Goal: Transaction & Acquisition: Purchase product/service

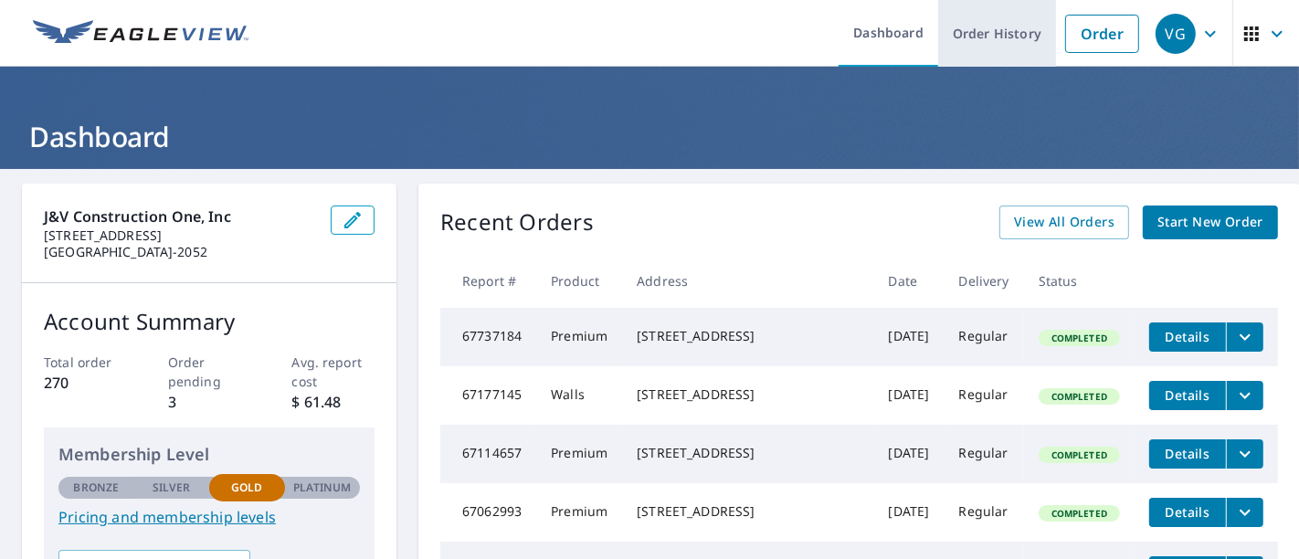
click at [1000, 35] on link "Order History" at bounding box center [997, 33] width 118 height 67
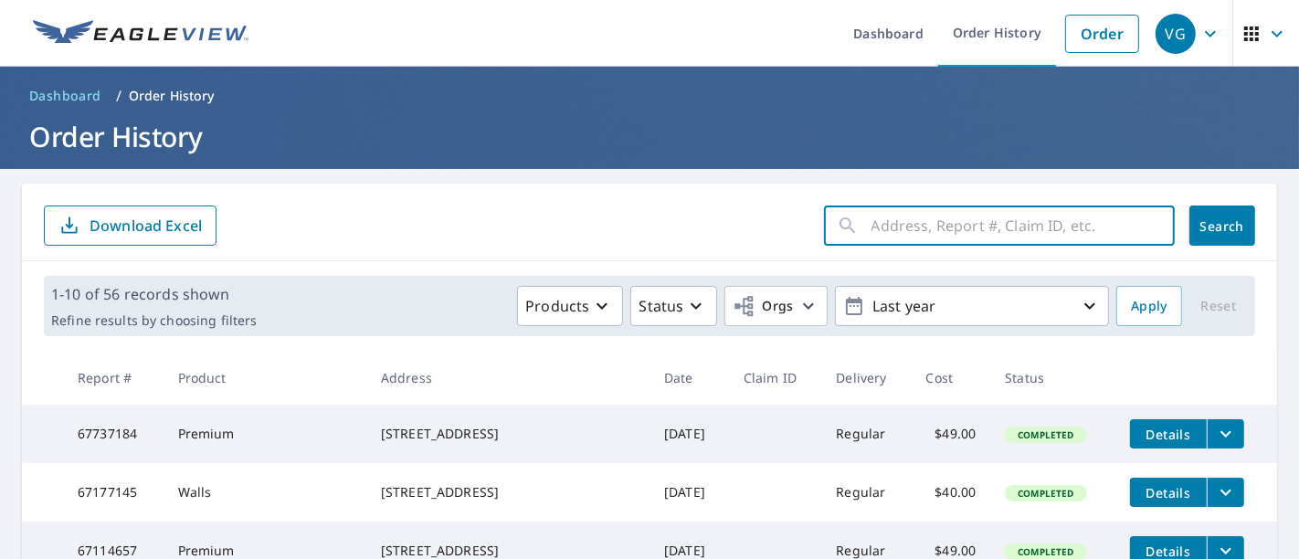
click at [900, 226] on input "text" at bounding box center [1022, 225] width 303 height 51
type input "9S149"
click button "Search" at bounding box center [1222, 225] width 66 height 40
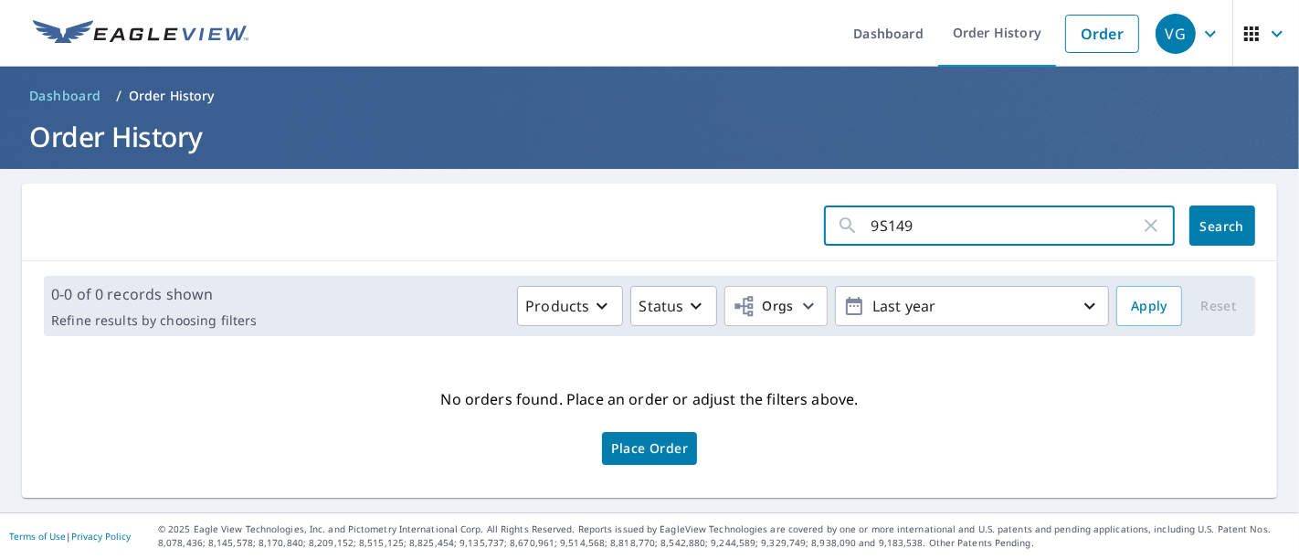
click at [936, 226] on input "9S149" at bounding box center [1005, 225] width 268 height 51
type input "9 South 149"
click button "Search" at bounding box center [1222, 225] width 66 height 40
drag, startPoint x: 966, startPoint y: 228, endPoint x: 814, endPoint y: 241, distance: 153.0
click at [824, 241] on div "9 South 149 ​" at bounding box center [999, 225] width 351 height 40
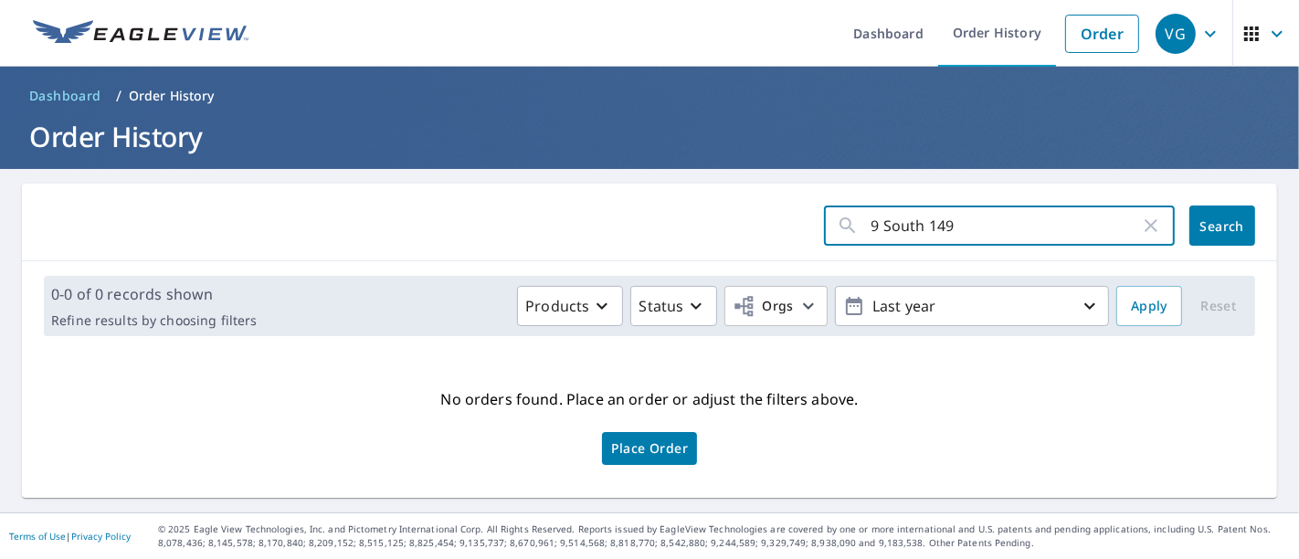
paste input "S149 Portsmouth Ct."
type input "[STREET_ADDRESS]"
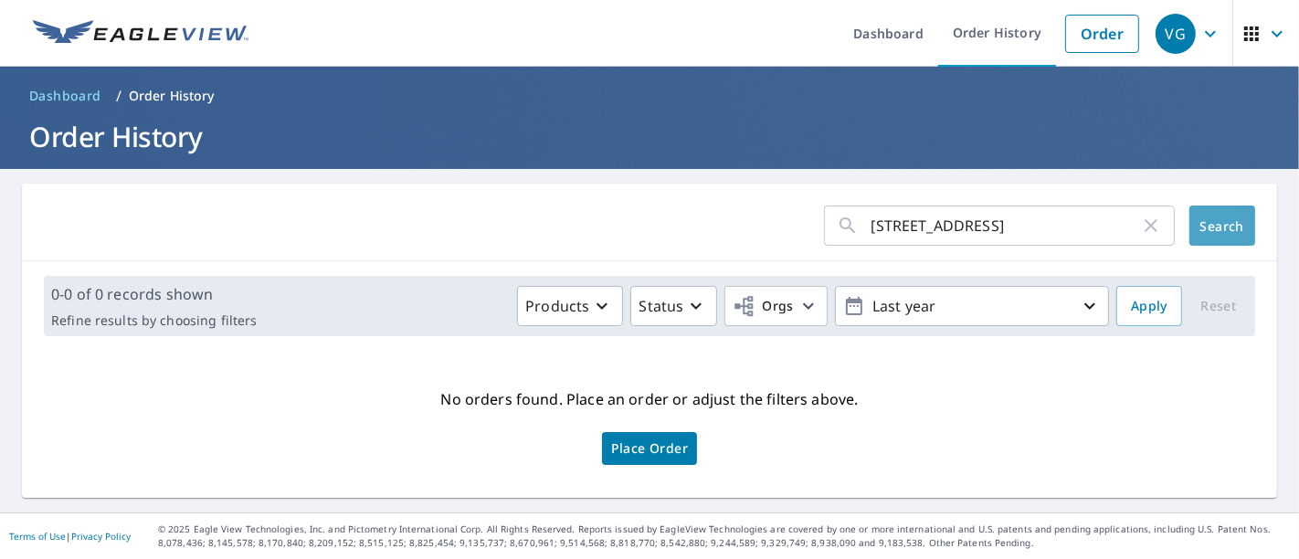
click at [1204, 231] on span "Search" at bounding box center [1222, 225] width 37 height 17
click at [1082, 24] on link "Order" at bounding box center [1102, 34] width 74 height 38
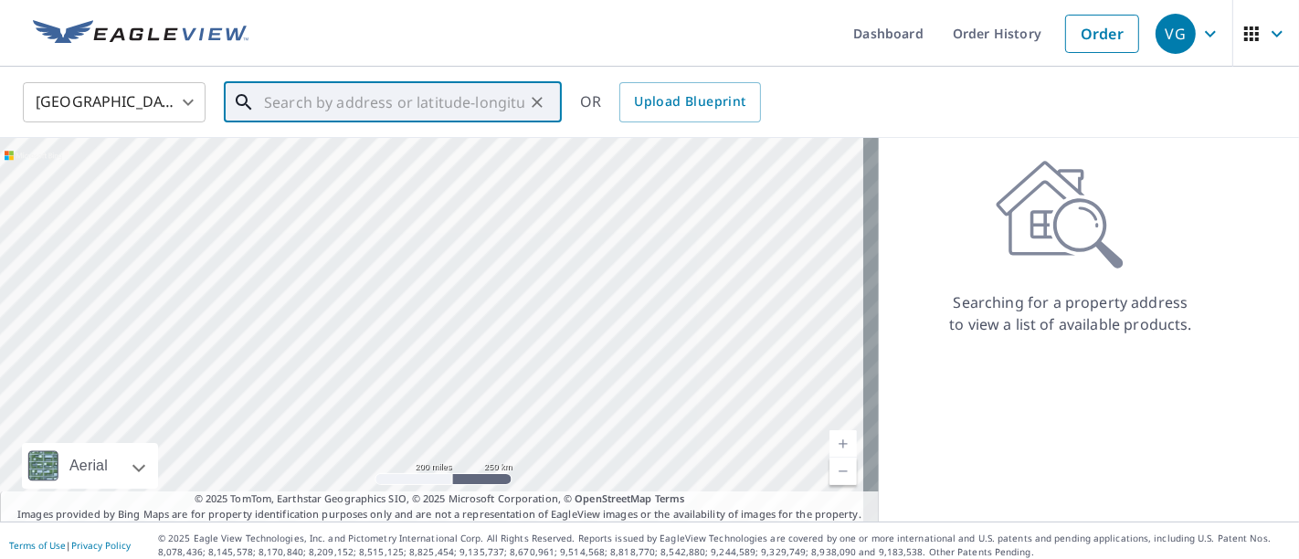
click at [426, 101] on input "text" at bounding box center [394, 102] width 260 height 51
paste input "[STREET_ADDRESS]"
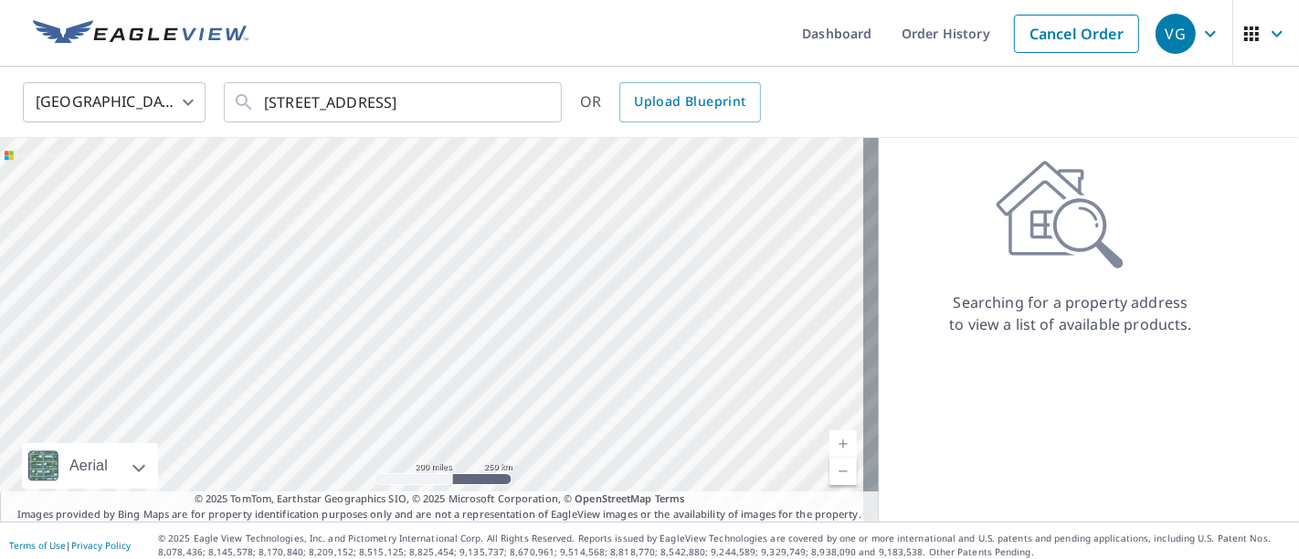
click at [576, 39] on ul "Dashboard Order History Cancel Order" at bounding box center [703, 33] width 889 height 67
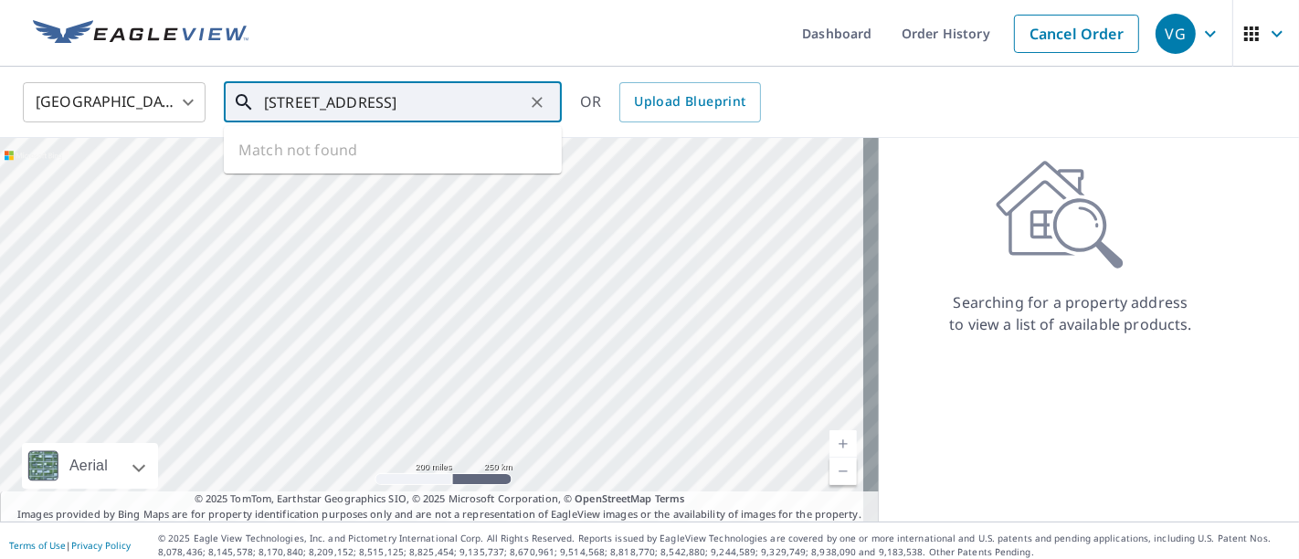
click at [468, 95] on input "[STREET_ADDRESS]" at bounding box center [394, 102] width 260 height 51
type input "[STREET_ADDRESS] Darien, IL"
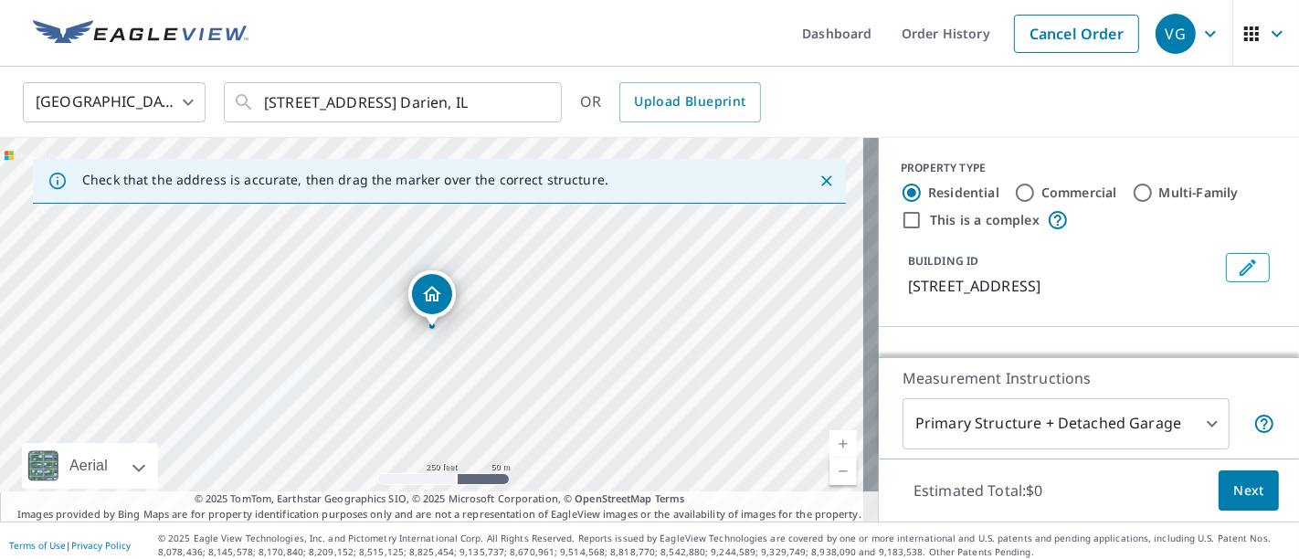
click at [829, 442] on link "Current Level 17, Zoom In" at bounding box center [842, 443] width 27 height 27
click at [829, 442] on link "Current Level 18, Zoom In" at bounding box center [842, 443] width 27 height 27
click at [829, 442] on link "Current Level 19, Zoom In" at bounding box center [842, 443] width 27 height 27
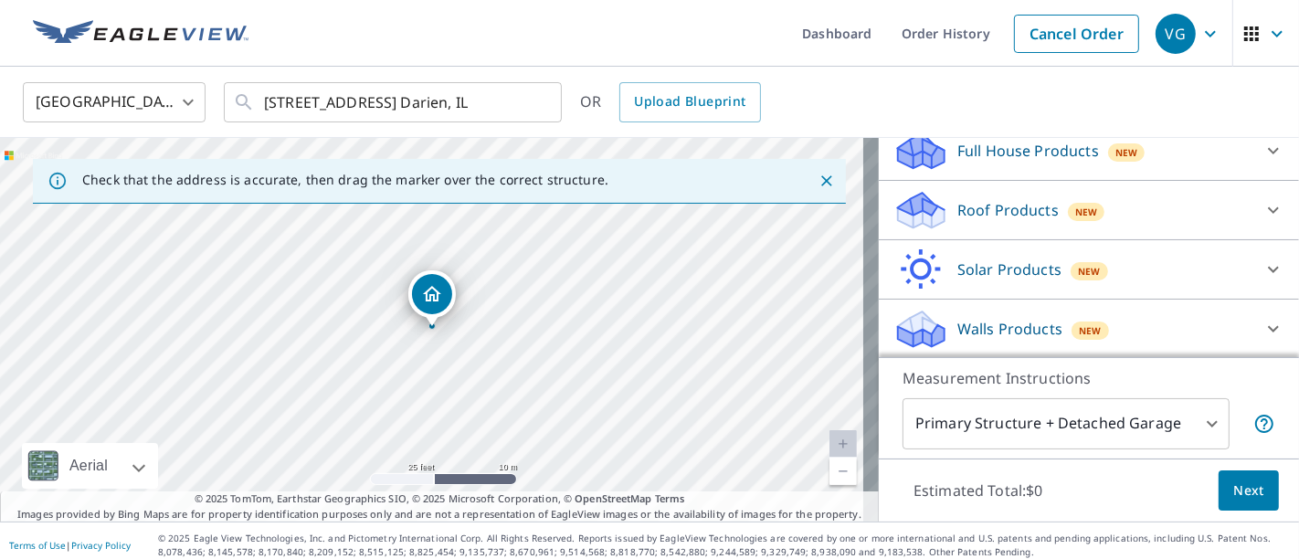
scroll to position [7, 0]
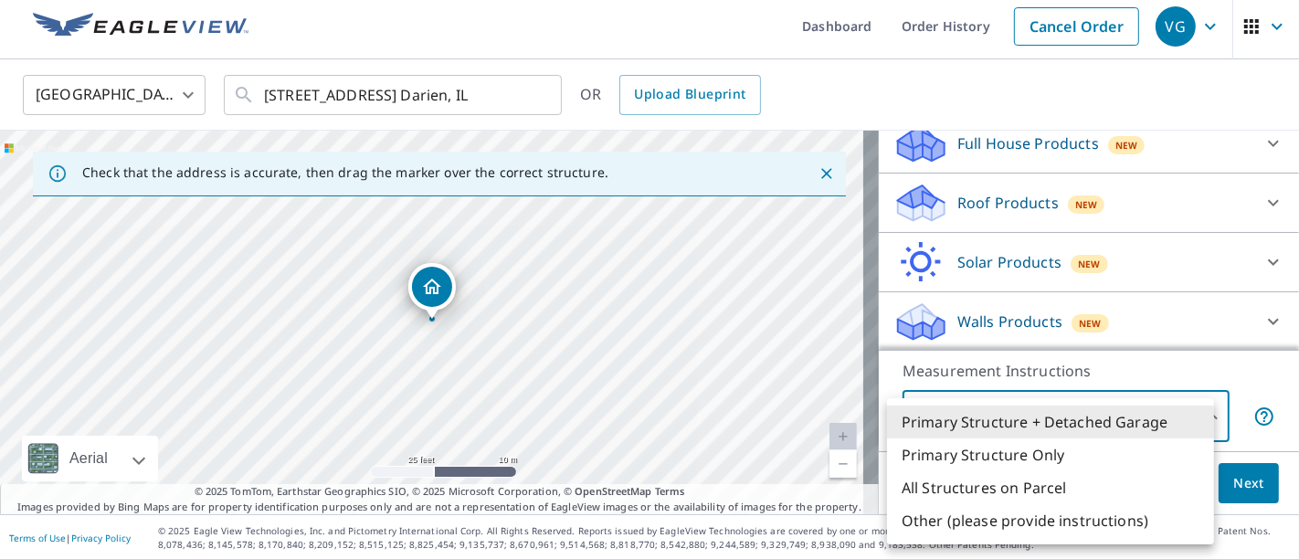
click at [1062, 423] on body "VG VG Dashboard Order History Cancel Order VG [GEOGRAPHIC_DATA] [GEOGRAPHIC_DAT…" at bounding box center [649, 279] width 1299 height 559
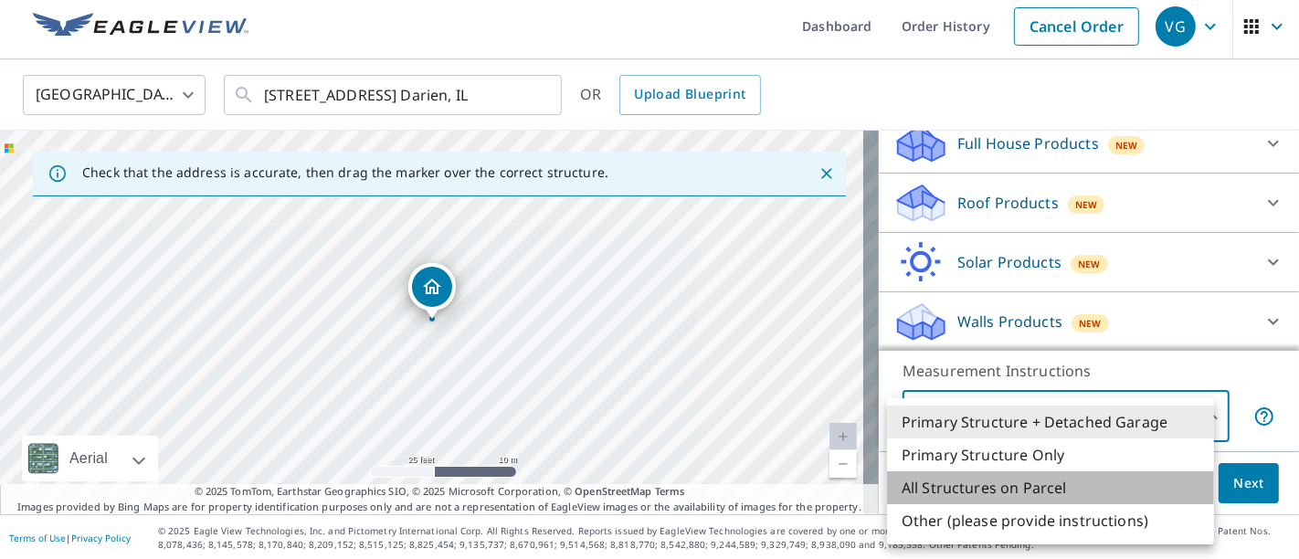
click at [1041, 489] on li "All Structures on Parcel" at bounding box center [1050, 487] width 327 height 33
type input "3"
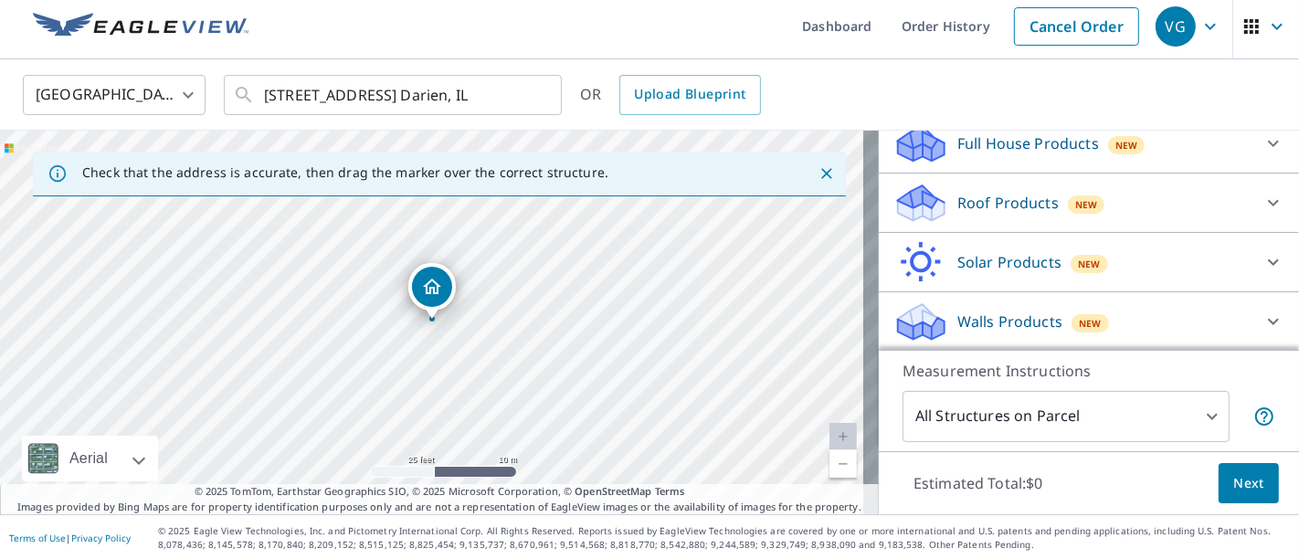
click at [1020, 196] on p "Roof Products" at bounding box center [1007, 203] width 101 height 22
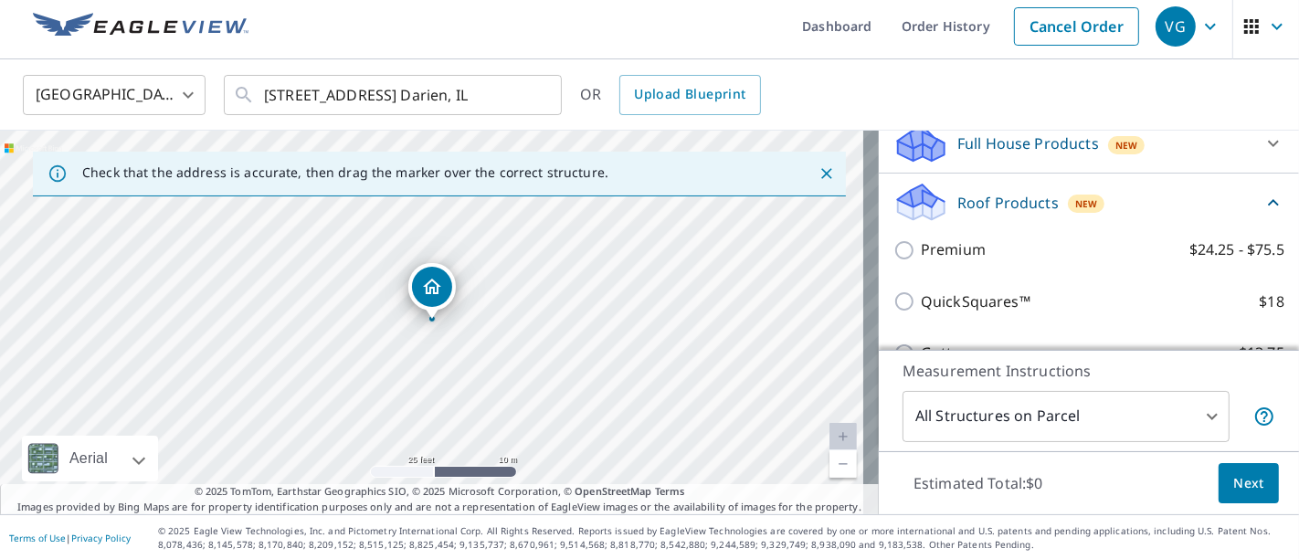
scroll to position [205, 0]
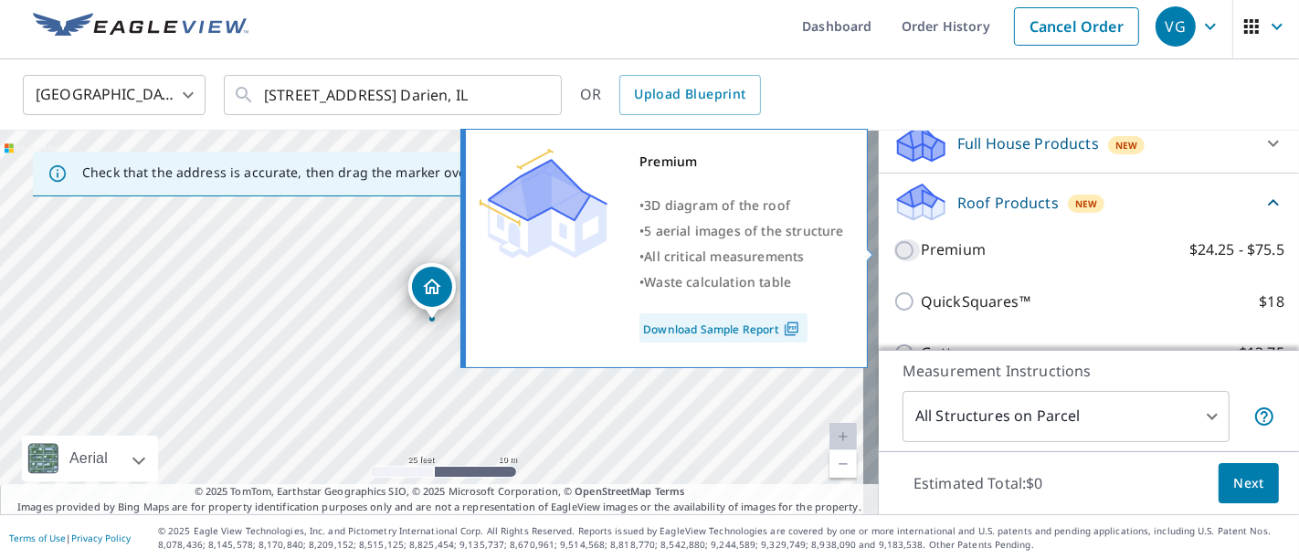
click at [893, 255] on input "Premium $24.25 - $75.5" at bounding box center [906, 250] width 27 height 22
checkbox input "true"
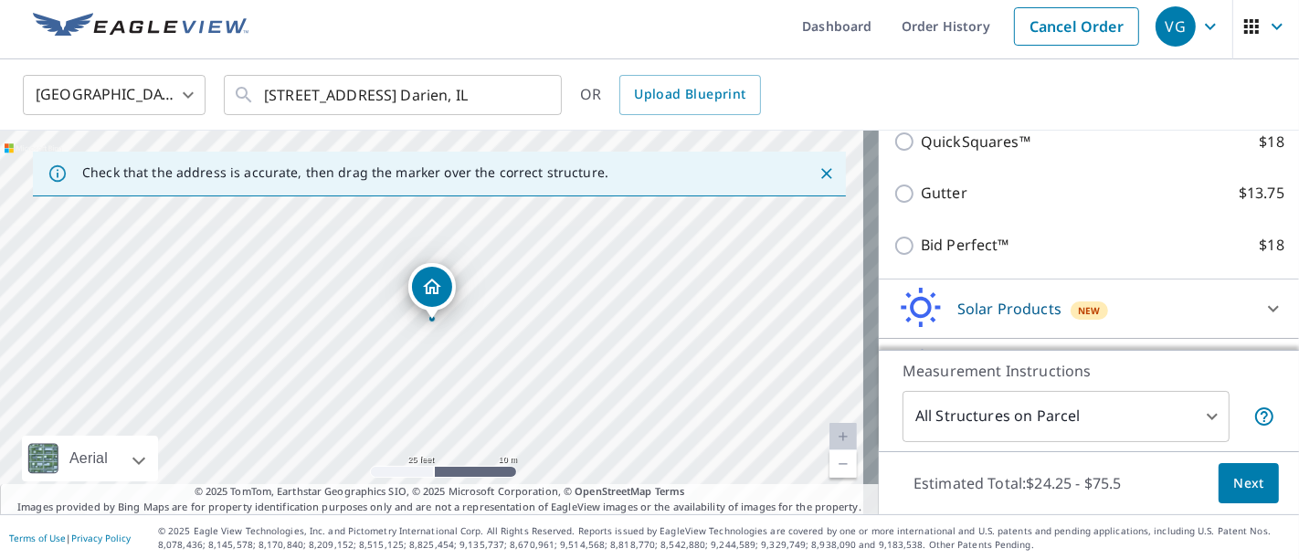
scroll to position [480, 0]
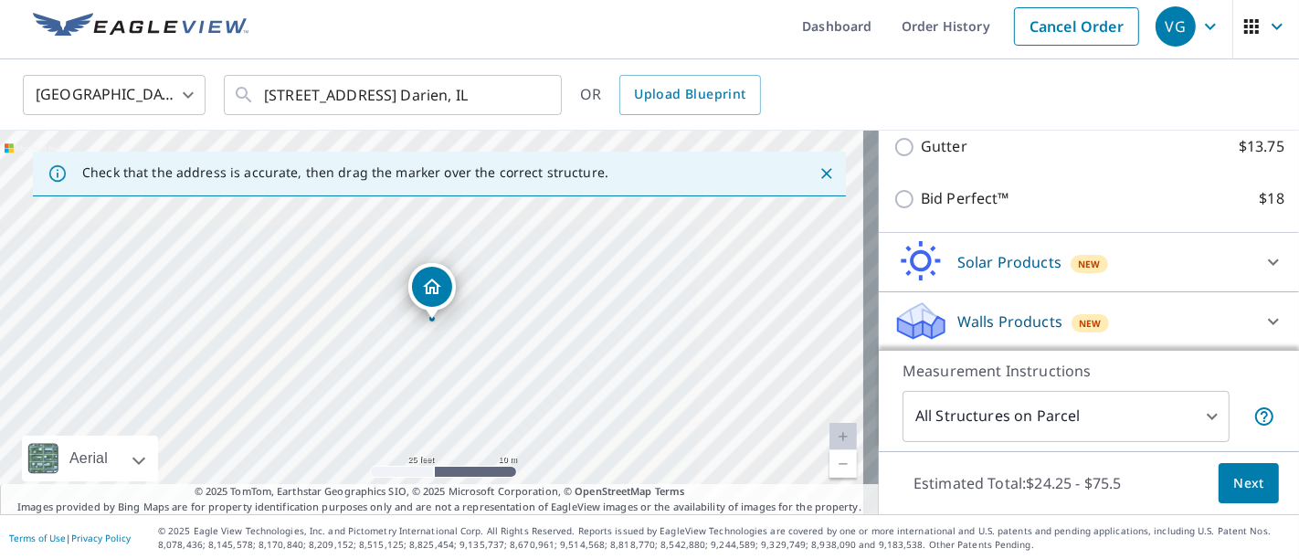
click at [1237, 481] on span "Next" at bounding box center [1248, 483] width 31 height 23
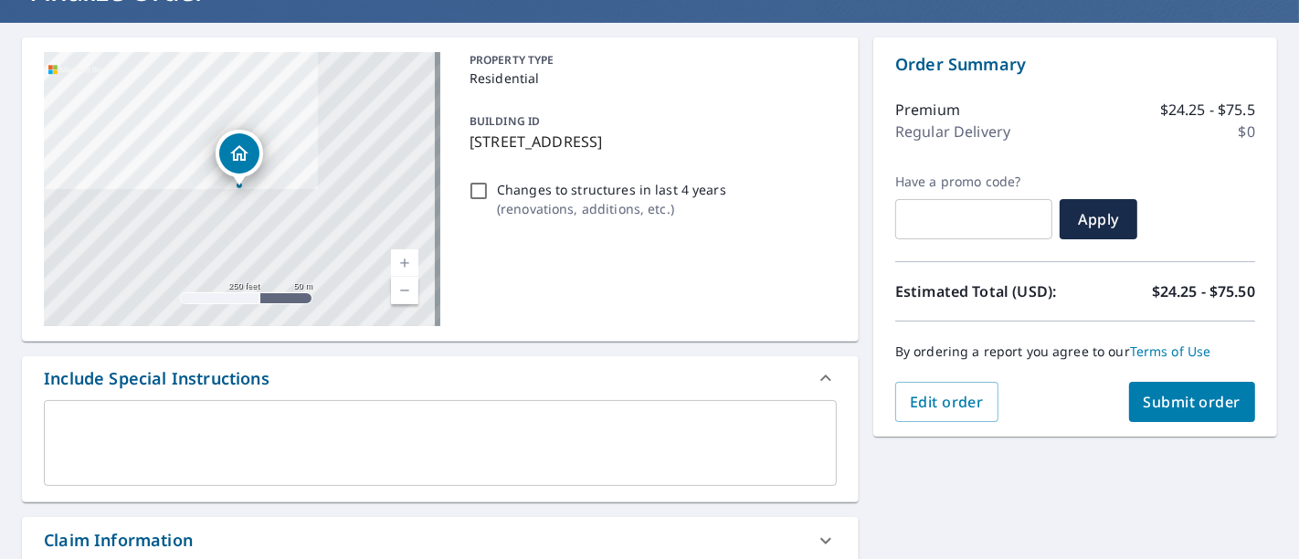
scroll to position [145, 0]
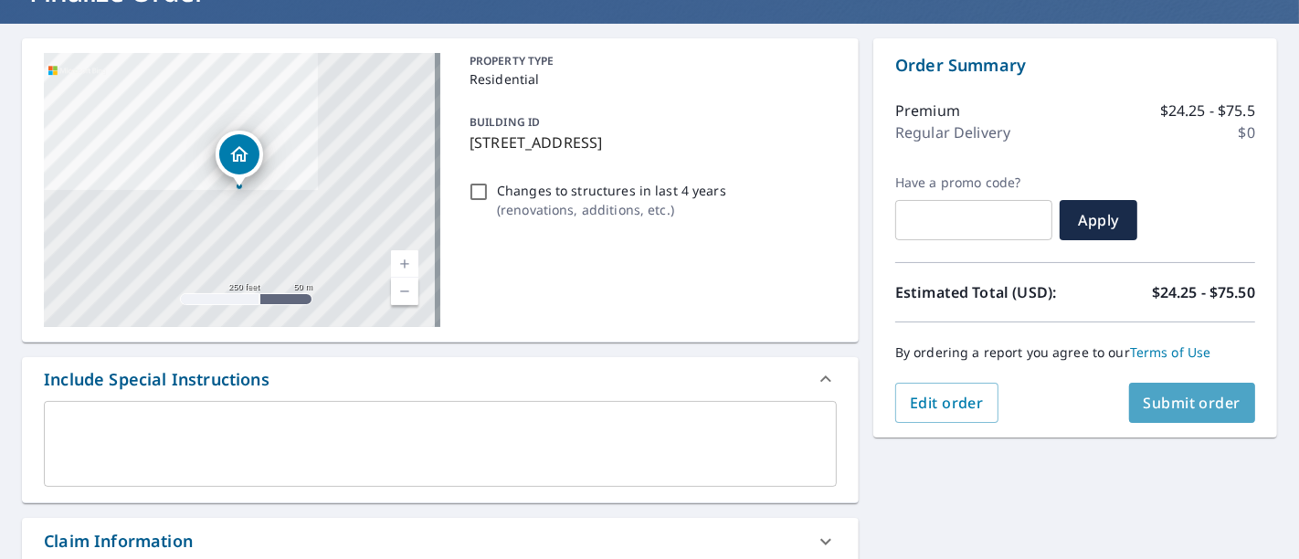
click at [1173, 397] on span "Submit order" at bounding box center [1192, 403] width 98 height 20
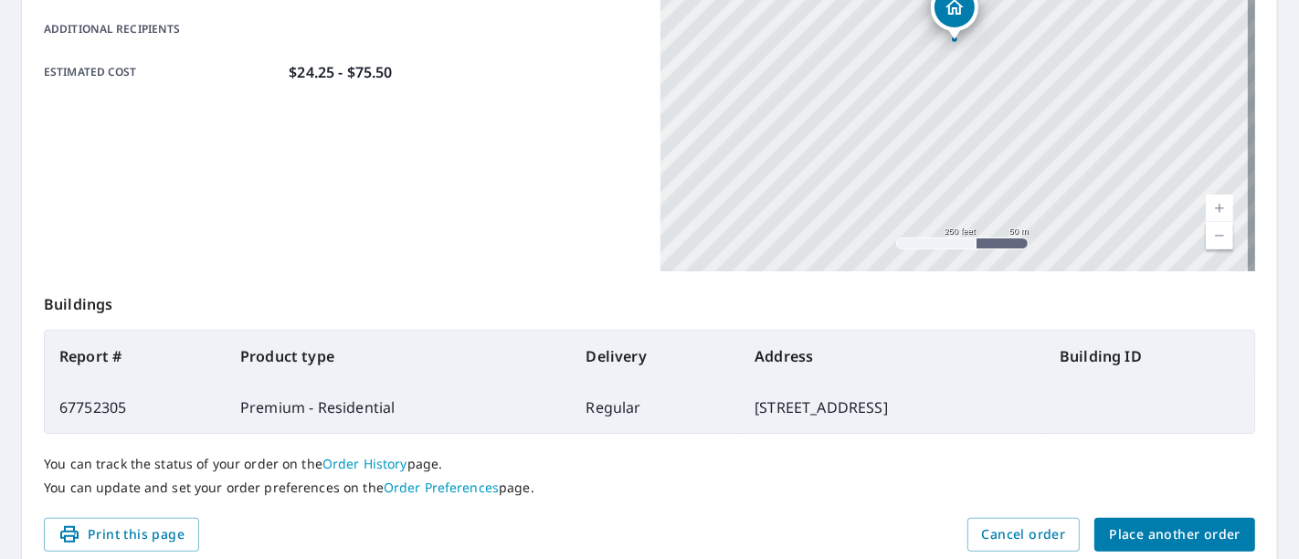
scroll to position [513, 0]
